Goal: Information Seeking & Learning: Learn about a topic

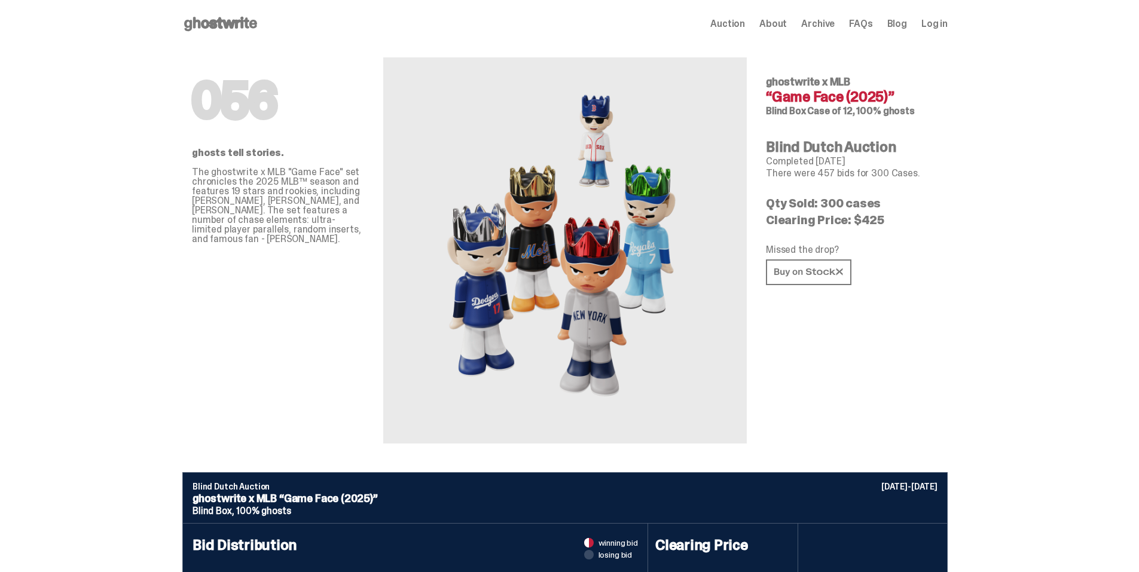
drag, startPoint x: 775, startPoint y: 148, endPoint x: 926, endPoint y: 169, distance: 152.2
click at [926, 169] on div "056 ghostwrite x MLB “Game Face (2025)” Blind Box Case of 12, 100% ghosts Blind…" at bounding box center [852, 246] width 172 height 396
click at [926, 169] on p "There were 457 bids for 300 Cases." at bounding box center [852, 174] width 172 height 10
drag, startPoint x: 770, startPoint y: 249, endPoint x: 878, endPoint y: 250, distance: 108.3
click at [878, 250] on div "056 ghosts tell stories. The ghostwrite x MLB "Game Face" set chronicles the 20…" at bounding box center [565, 260] width 766 height 425
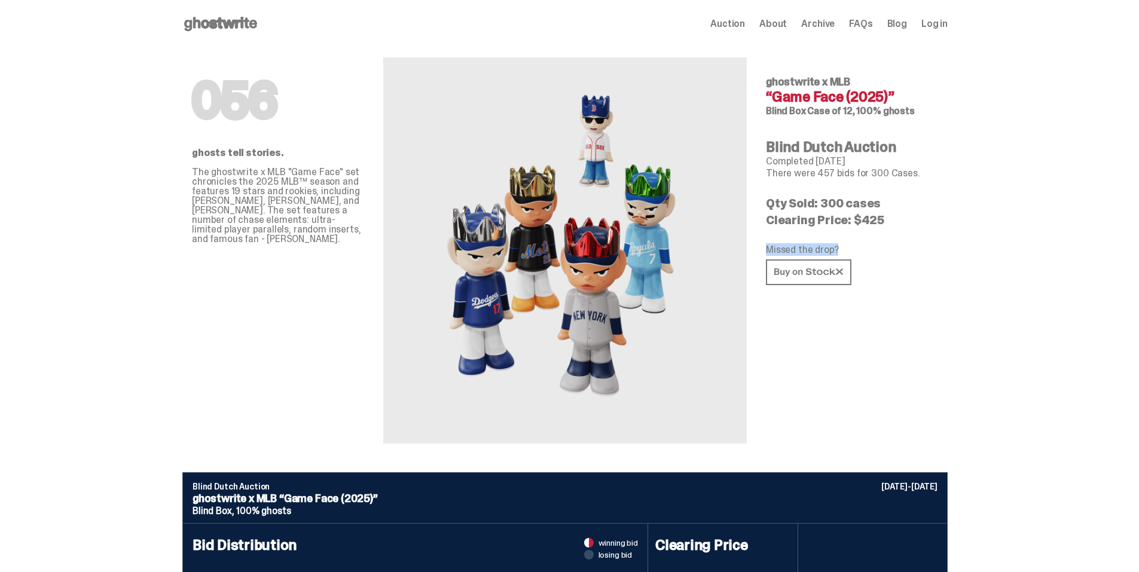
click at [878, 250] on p "Missed the drop?" at bounding box center [852, 250] width 172 height 10
drag, startPoint x: 194, startPoint y: 170, endPoint x: 328, endPoint y: 247, distance: 154.8
click at [328, 247] on div "056 ghosts tell stories. The ghostwrite x MLB "Game Face" set chronicles the 20…" at bounding box center [565, 260] width 766 height 425
click at [328, 247] on div "056 ghosts tell stories. The ghostwrite x MLB "Game Face" set chronicles the 20…" at bounding box center [278, 246] width 172 height 396
drag, startPoint x: 193, startPoint y: 176, endPoint x: 340, endPoint y: 236, distance: 158.8
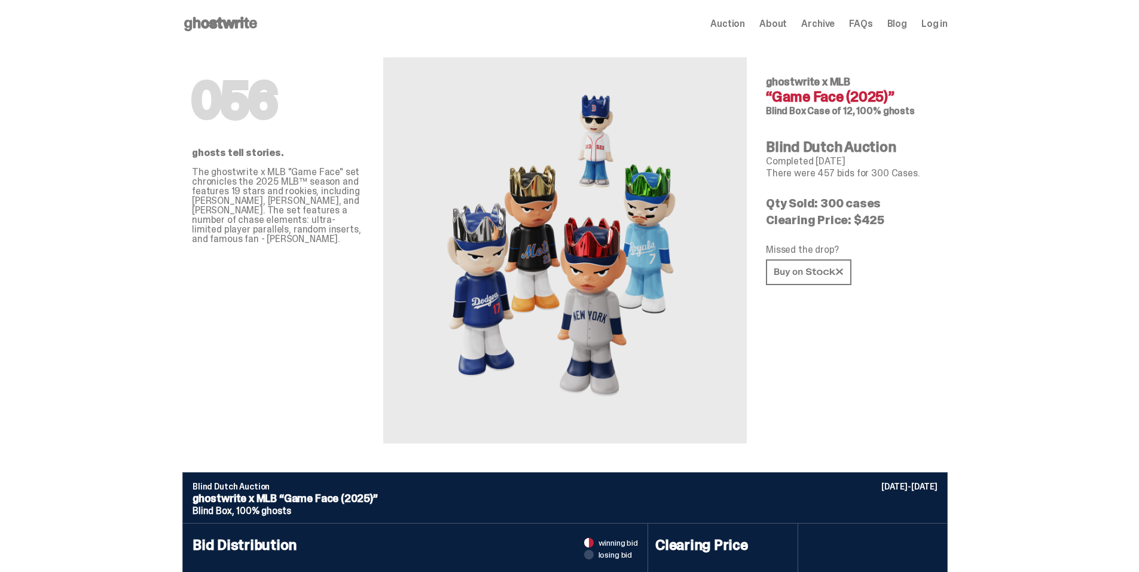
click at [340, 236] on div "056 ghosts tell stories. The ghostwrite x MLB "Game Face" set chronicles the 20…" at bounding box center [565, 260] width 766 height 425
click at [340, 236] on p "The ghostwrite x MLB "Game Face" set chronicles the 2025 MLB™ season and featur…" at bounding box center [278, 205] width 172 height 77
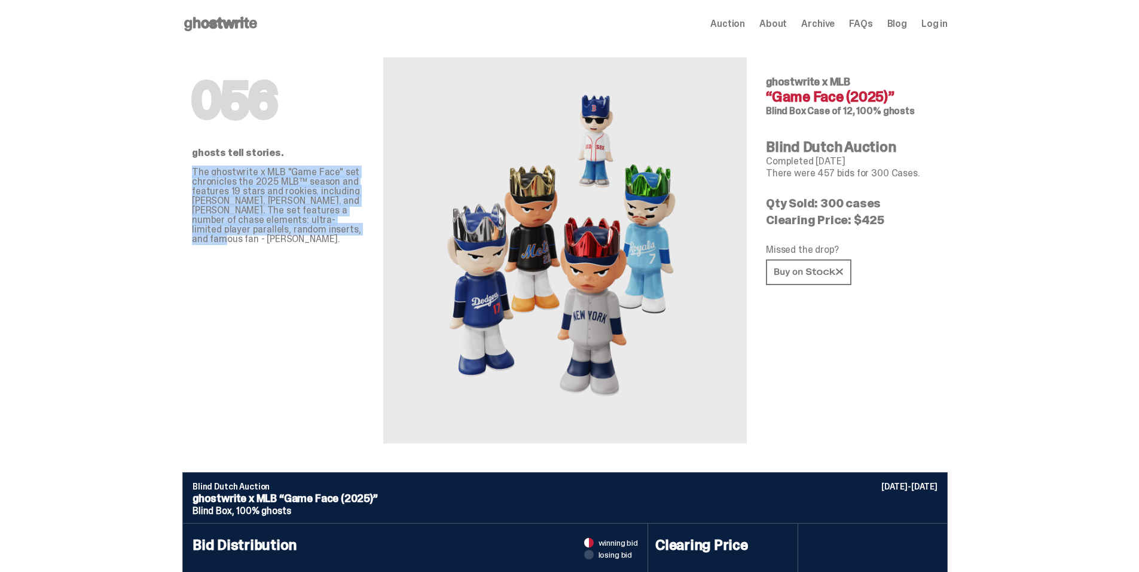
drag, startPoint x: 198, startPoint y: 171, endPoint x: 325, endPoint y: 230, distance: 139.9
click at [325, 230] on p "The ghostwrite x MLB "Game Face" set chronicles the 2025 MLB™ season and featur…" at bounding box center [278, 205] width 172 height 77
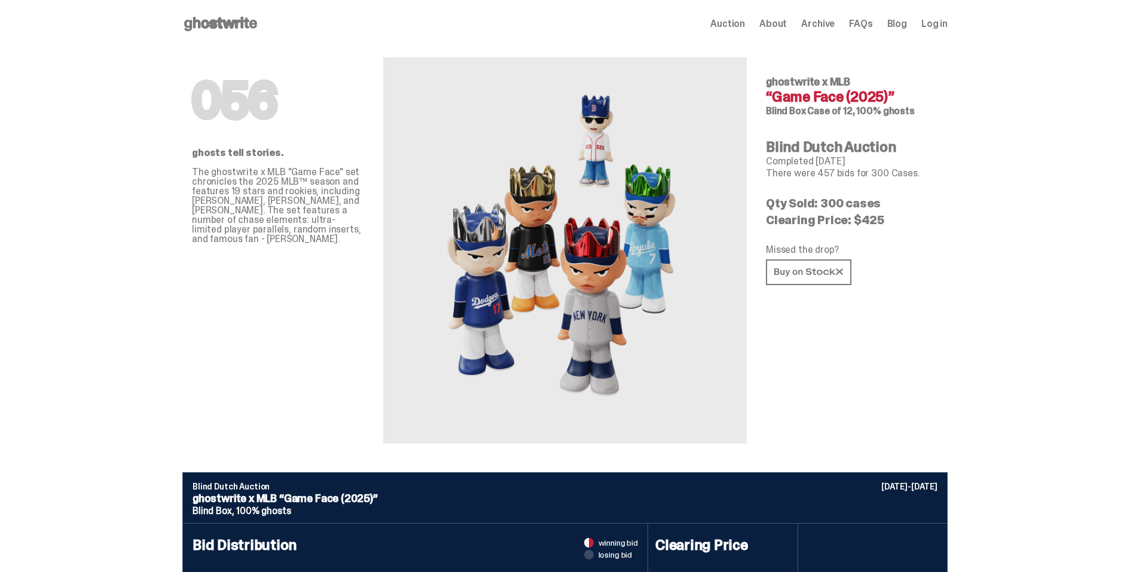
click at [228, 23] on use at bounding box center [220, 24] width 73 height 14
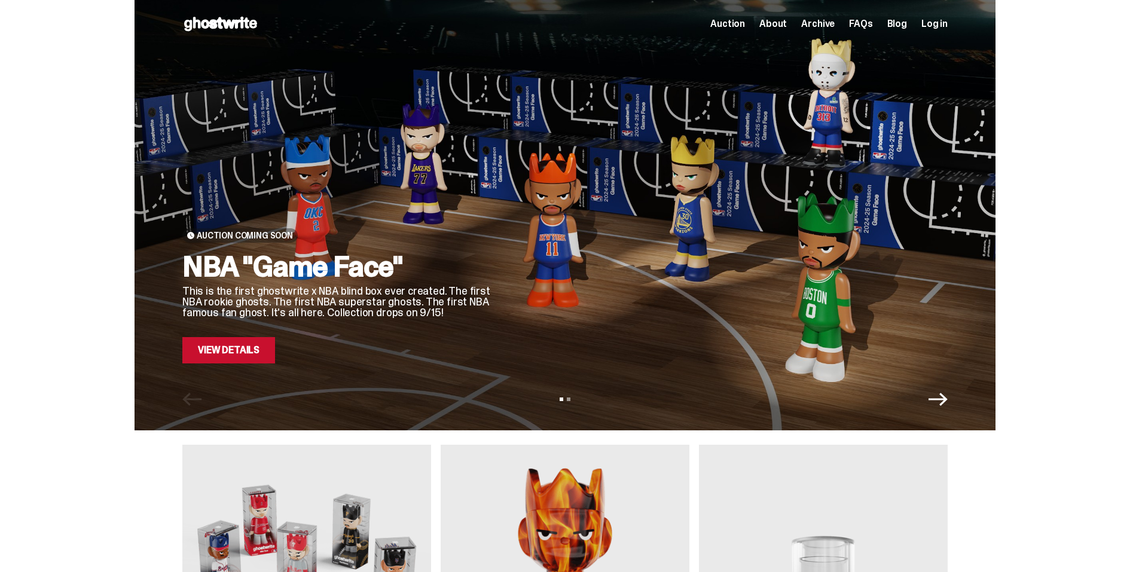
click at [782, 20] on span "About" at bounding box center [774, 24] width 28 height 10
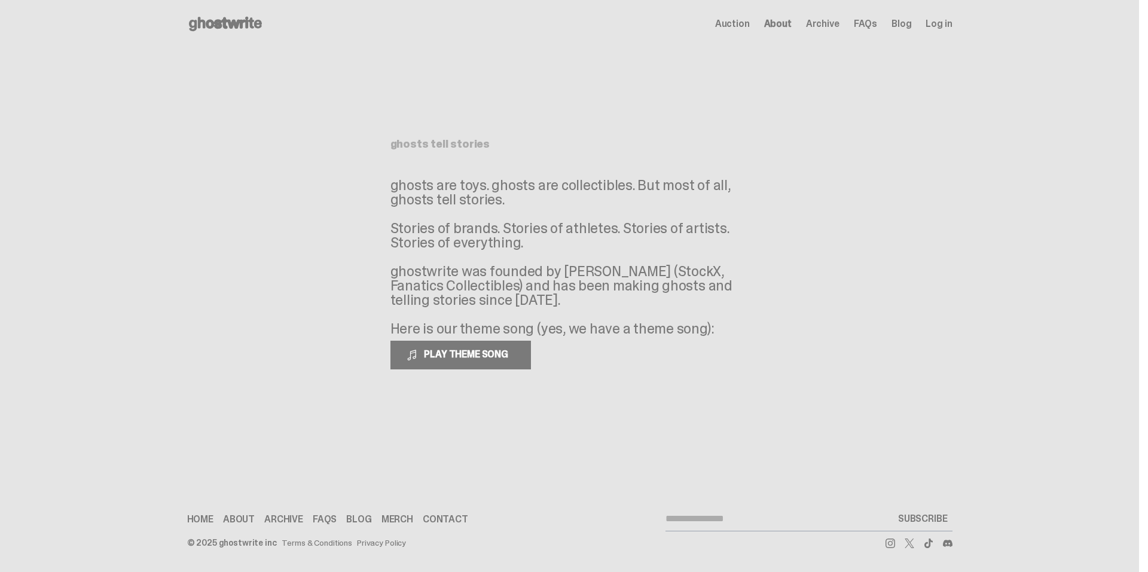
drag, startPoint x: 394, startPoint y: 185, endPoint x: 554, endPoint y: 203, distance: 161.2
click at [554, 203] on p "ghosts are toys. ghosts are collectibles. But most of all, ghosts tell stories.…" at bounding box center [570, 257] width 359 height 158
drag, startPoint x: 390, startPoint y: 186, endPoint x: 551, endPoint y: 206, distance: 162.1
click at [551, 206] on p "ghosts are toys. ghosts are collectibles. But most of all, ghosts tell stories.…" at bounding box center [570, 257] width 359 height 158
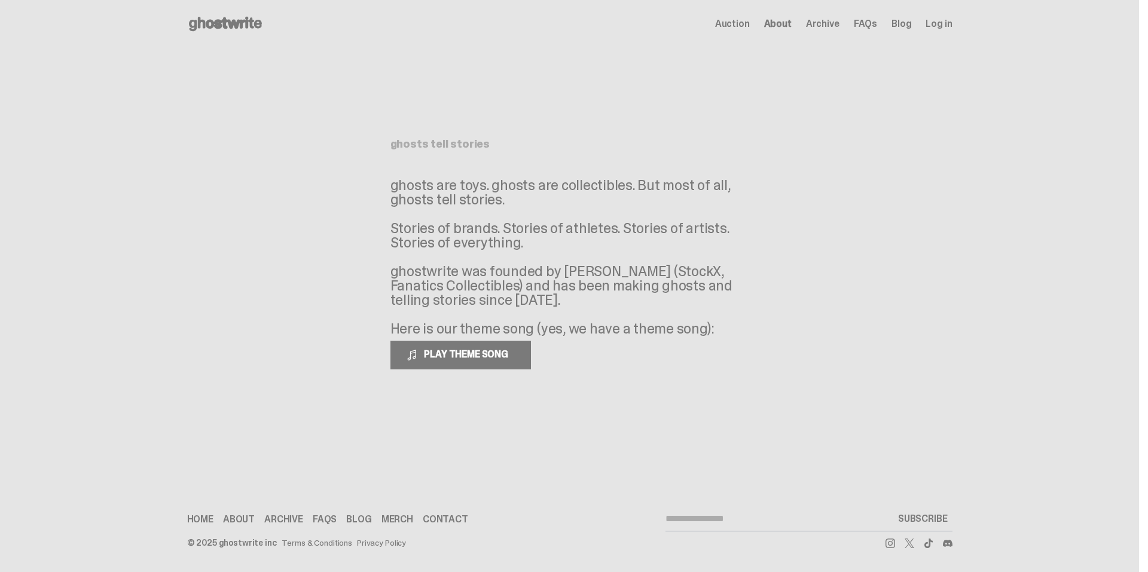
drag, startPoint x: 551, startPoint y: 206, endPoint x: 454, endPoint y: 235, distance: 101.2
click at [550, 206] on p "ghosts are toys. ghosts are collectibles. But most of all, ghosts tell stories.…" at bounding box center [570, 257] width 359 height 158
drag, startPoint x: 404, startPoint y: 236, endPoint x: 626, endPoint y: 249, distance: 222.3
click at [626, 249] on p "ghosts are toys. ghosts are collectibles. But most of all, ghosts tell stories.…" at bounding box center [570, 257] width 359 height 158
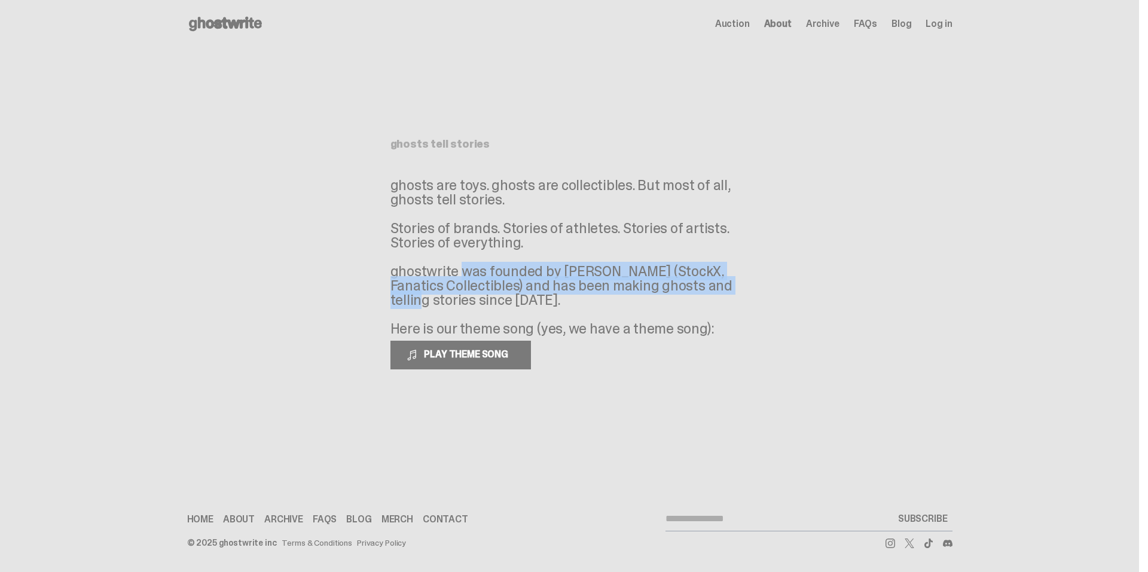
drag, startPoint x: 394, startPoint y: 270, endPoint x: 666, endPoint y: 287, distance: 273.2
click at [666, 287] on p "ghosts are toys. ghosts are collectibles. But most of all, ghosts tell stories.…" at bounding box center [570, 257] width 359 height 158
drag, startPoint x: 666, startPoint y: 287, endPoint x: 655, endPoint y: 288, distance: 11.4
click at [666, 287] on p "ghosts are toys. ghosts are collectibles. But most of all, ghosts tell stories.…" at bounding box center [570, 257] width 359 height 158
drag, startPoint x: 389, startPoint y: 275, endPoint x: 567, endPoint y: 294, distance: 178.6
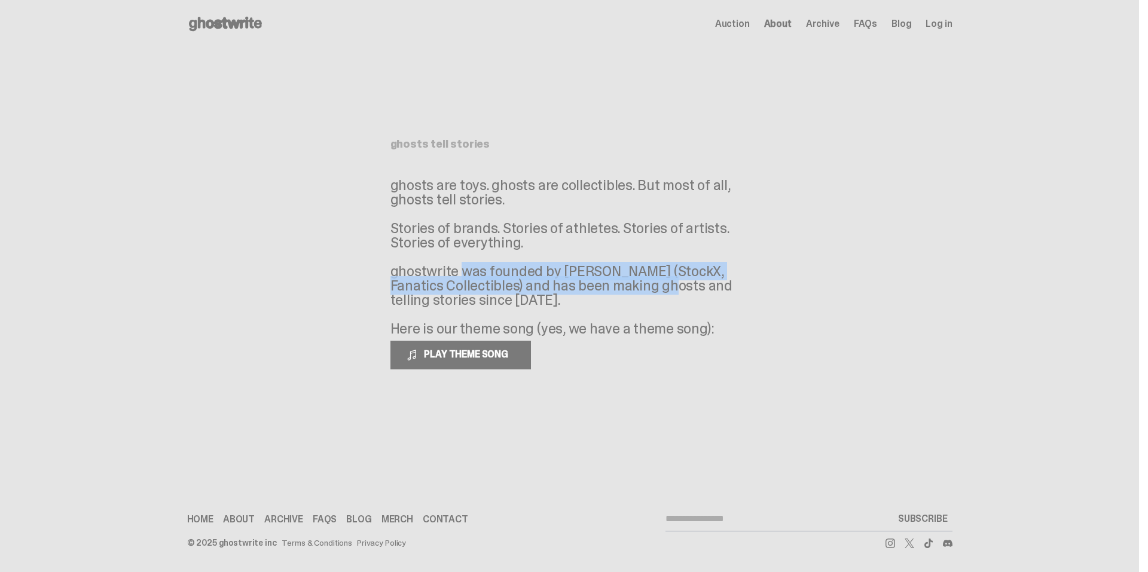
click at [567, 294] on main "Something went wrong! Hang in there while we get back on track ghosts tell stor…" at bounding box center [569, 244] width 1139 height 393
click at [567, 294] on p "ghosts are toys. ghosts are collectibles. But most of all, ghosts tell stories.…" at bounding box center [570, 257] width 359 height 158
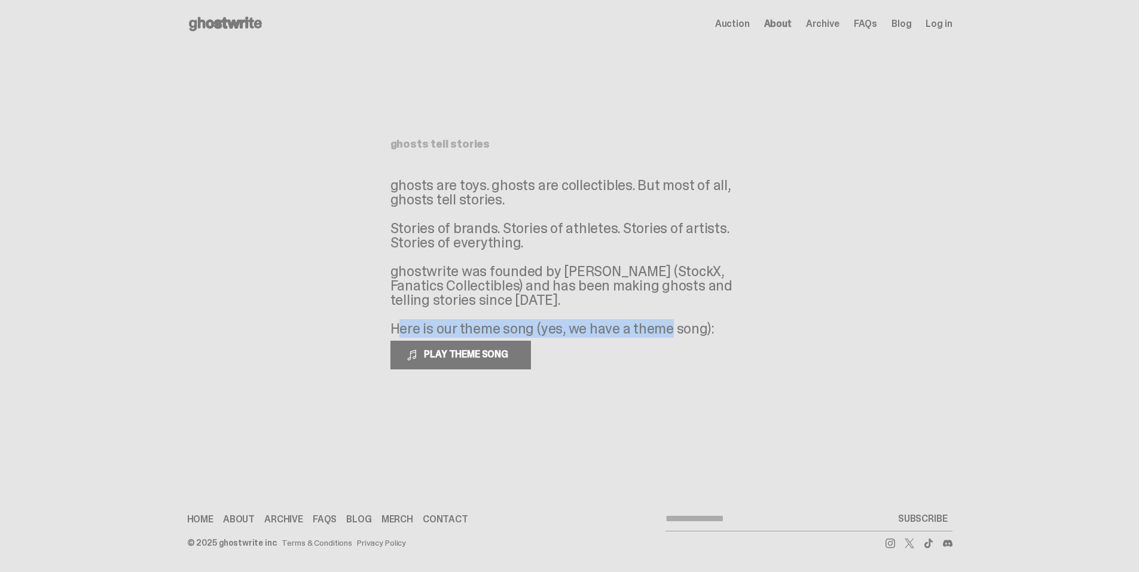
drag, startPoint x: 389, startPoint y: 327, endPoint x: 661, endPoint y: 334, distance: 271.6
click at [661, 334] on main "Something went wrong! Hang in there while we get back on track ghosts tell stor…" at bounding box center [569, 244] width 1139 height 393
click at [661, 334] on p "ghosts are toys. ghosts are collectibles. But most of all, ghosts tell stories.…" at bounding box center [570, 257] width 359 height 158
click at [830, 26] on span "Archive" at bounding box center [822, 24] width 33 height 10
